Goal: Information Seeking & Learning: Learn about a topic

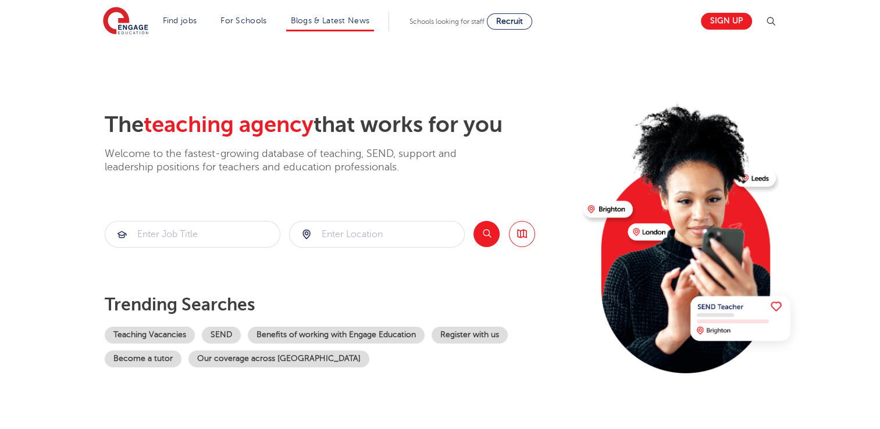
click at [348, 13] on li "Blogs & Latest News" at bounding box center [330, 22] width 88 height 20
click at [336, 24] on link "Blogs & Latest News" at bounding box center [330, 20] width 79 height 9
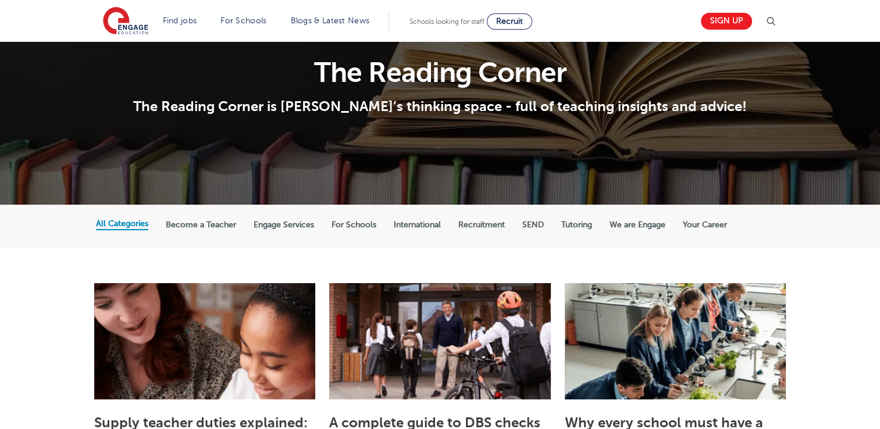
scroll to position [70, 0]
click at [463, 220] on label "Recruitment" at bounding box center [481, 225] width 47 height 10
click at [0, 0] on input "Recruitment" at bounding box center [0, 0] width 0 height 0
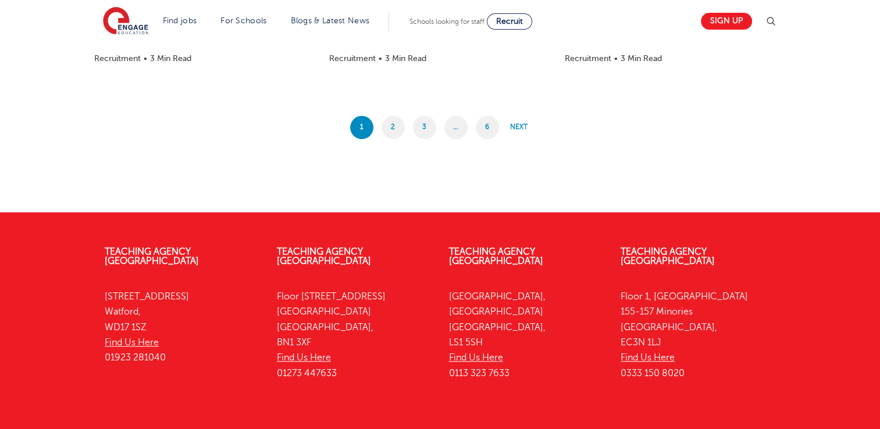
scroll to position [1209, 0]
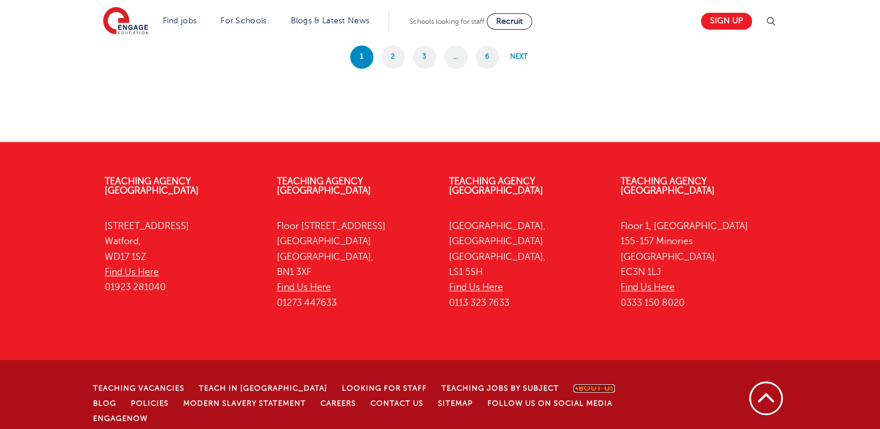
click at [573, 384] on link "About Us" at bounding box center [593, 388] width 41 height 8
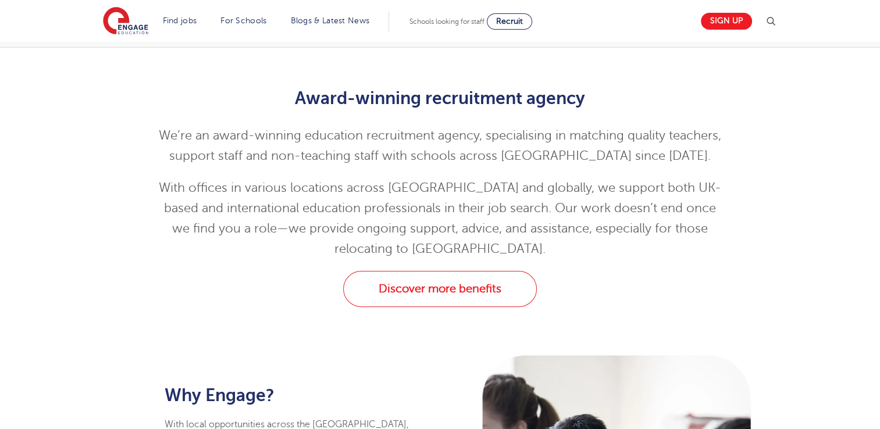
scroll to position [253, 0]
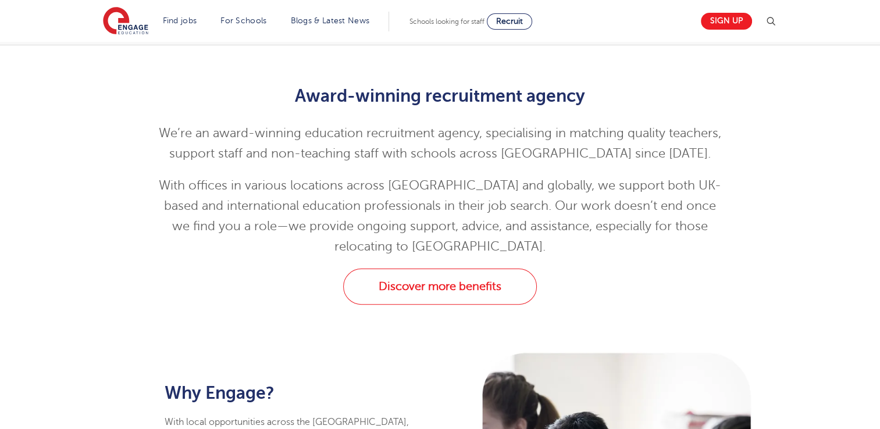
click at [633, 1] on section "Find jobs All vacancies We have one of the UK's largest database. and with hund…" at bounding box center [398, 21] width 591 height 42
